Goal: Task Accomplishment & Management: Use online tool/utility

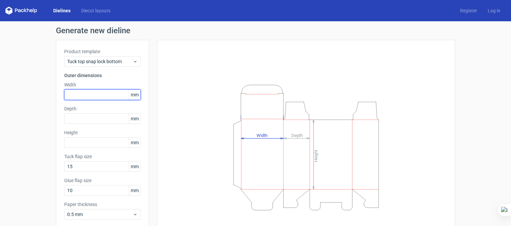
click at [97, 90] on input "text" at bounding box center [102, 94] width 76 height 11
type input "50"
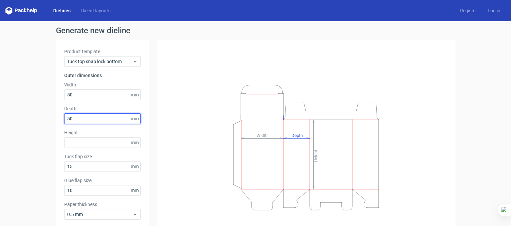
type input "50"
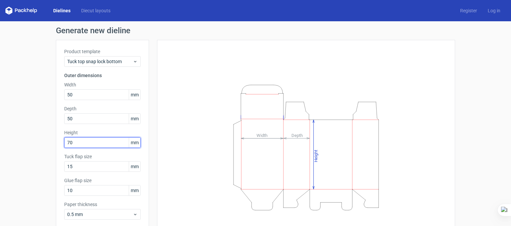
type input "70"
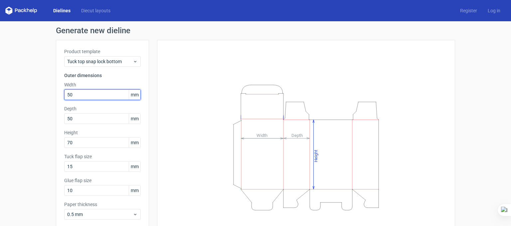
click at [90, 98] on input "50" at bounding box center [102, 94] width 76 height 11
type input "56"
type input "73"
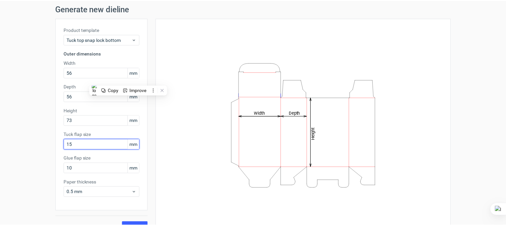
scroll to position [34, 0]
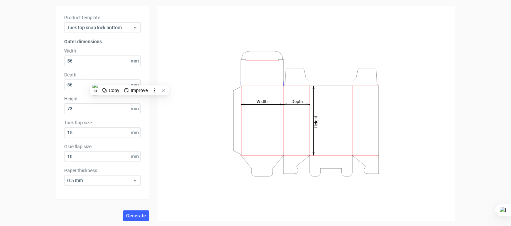
click at [138, 207] on div "Generate" at bounding box center [102, 210] width 93 height 22
click at [137, 213] on span "Generate" at bounding box center [136, 215] width 20 height 5
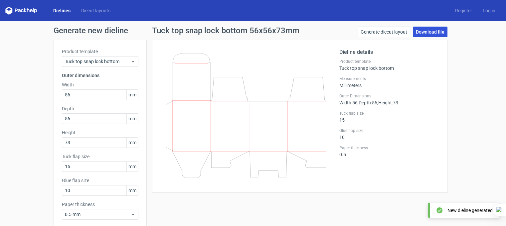
click at [420, 33] on link "Download file" at bounding box center [430, 32] width 35 height 11
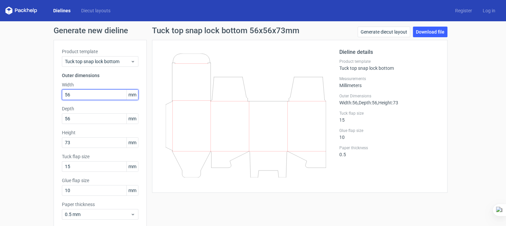
click at [73, 97] on input "56" at bounding box center [100, 94] width 76 height 11
